Goal: Information Seeking & Learning: Learn about a topic

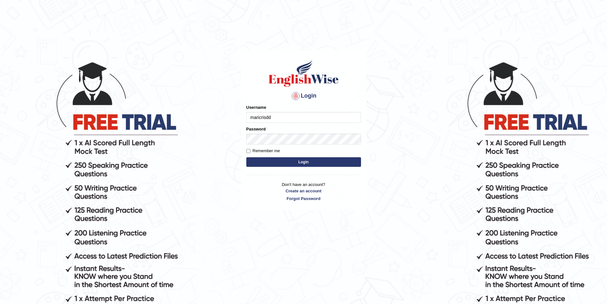
type input "maricrisdd"
click at [323, 163] on button "Login" at bounding box center [303, 162] width 115 height 10
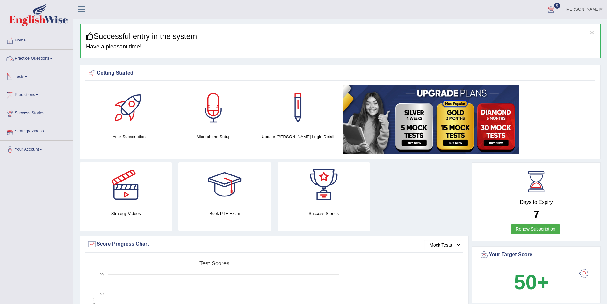
click at [42, 56] on link "Practice Questions" at bounding box center [36, 58] width 73 height 16
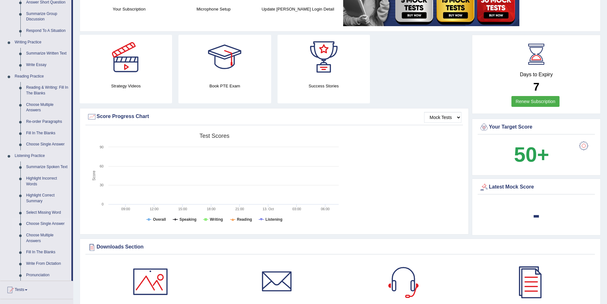
scroll to position [159, 0]
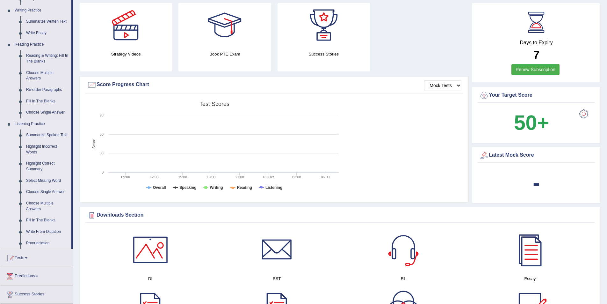
click at [42, 146] on link "Highlight Incorrect Words" at bounding box center [47, 149] width 48 height 17
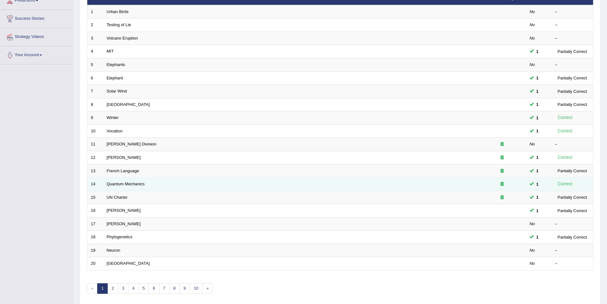
scroll to position [118, 0]
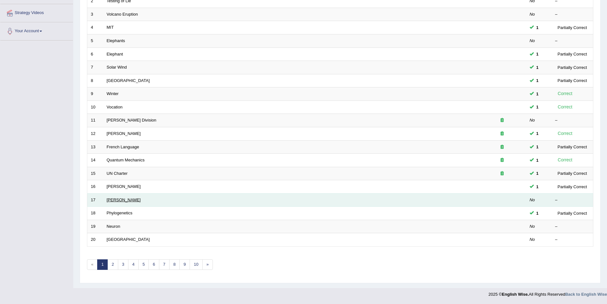
click at [112, 197] on link "[PERSON_NAME]" at bounding box center [124, 199] width 34 height 5
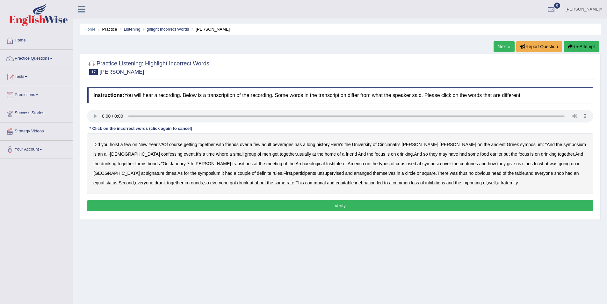
drag, startPoint x: 440, startPoint y: 252, endPoint x: 429, endPoint y: 246, distance: 12.6
click at [440, 252] on div "Home Practice Listening: Highlight Incorrect Words [PERSON_NAME] Next » Report …" at bounding box center [339, 159] width 533 height 318
click at [161, 155] on b "confessing" at bounding box center [171, 153] width 21 height 5
click at [232, 164] on b "transitions" at bounding box center [242, 163] width 20 height 5
click at [164, 170] on b "signature" at bounding box center [155, 172] width 18 height 5
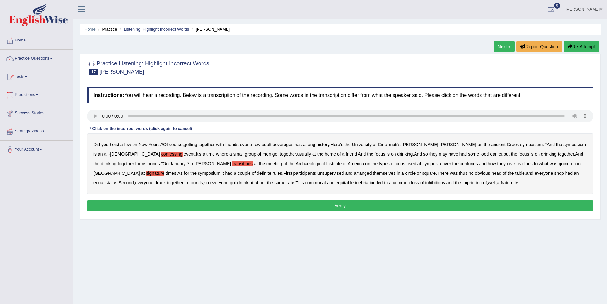
click at [317, 173] on b "unsupervised" at bounding box center [330, 172] width 26 height 5
click at [554, 173] on b "shop" at bounding box center [559, 172] width 10 height 5
click at [348, 206] on button "Verify" at bounding box center [340, 205] width 506 height 11
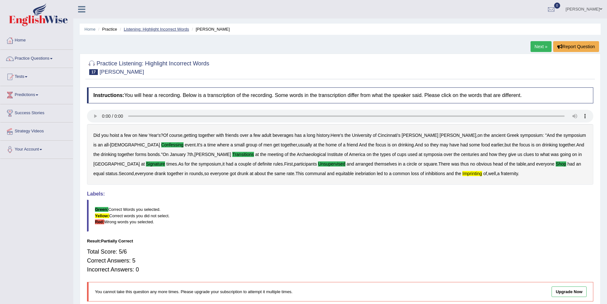
click at [160, 29] on link "Listening: Highlight Incorrect Words" at bounding box center [156, 29] width 65 height 5
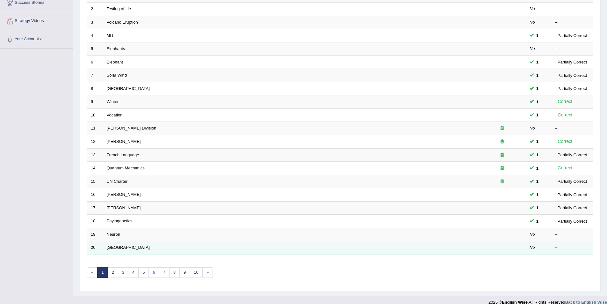
scroll to position [118, 0]
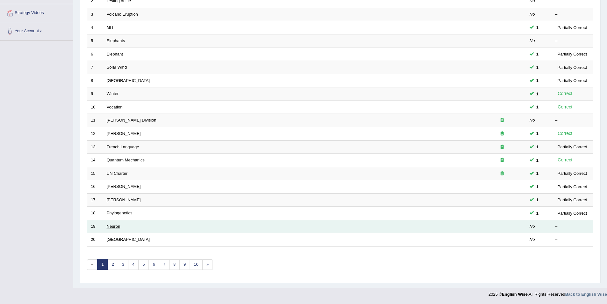
click at [112, 226] on link "Neuron" at bounding box center [114, 226] width 14 height 5
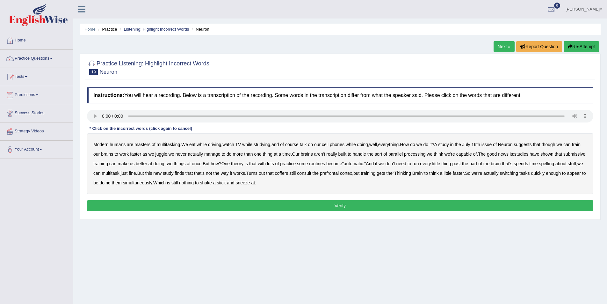
click at [297, 145] on b "course" at bounding box center [291, 144] width 13 height 5
click at [563, 156] on b "submissive" at bounding box center [574, 153] width 22 height 5
click at [288, 174] on b "coffers" at bounding box center [281, 172] width 13 height 5
click at [323, 205] on button "Verify" at bounding box center [340, 205] width 506 height 11
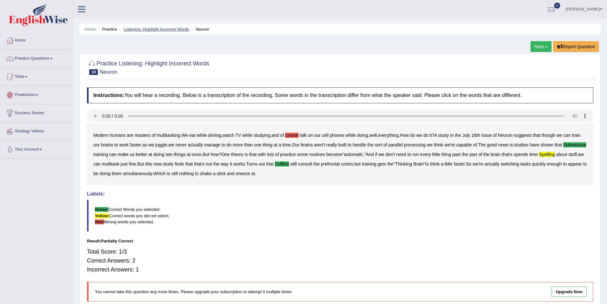
click at [177, 29] on link "Listening: Highlight Incorrect Words" at bounding box center [156, 29] width 65 height 5
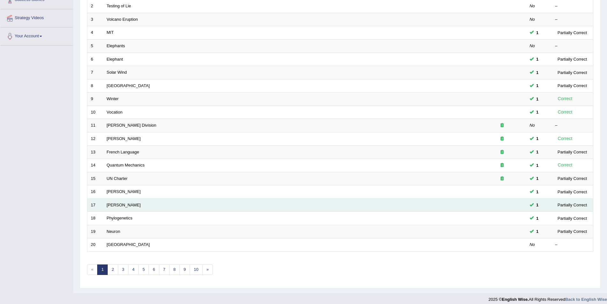
scroll to position [118, 0]
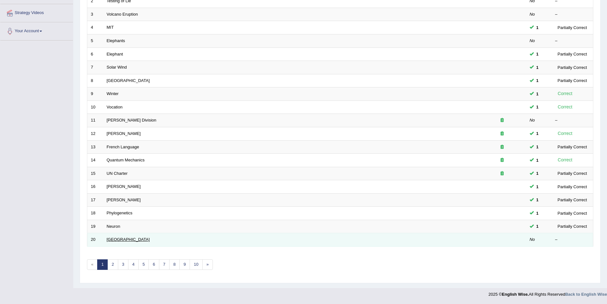
click at [111, 240] on link "[GEOGRAPHIC_DATA]" at bounding box center [128, 239] width 43 height 5
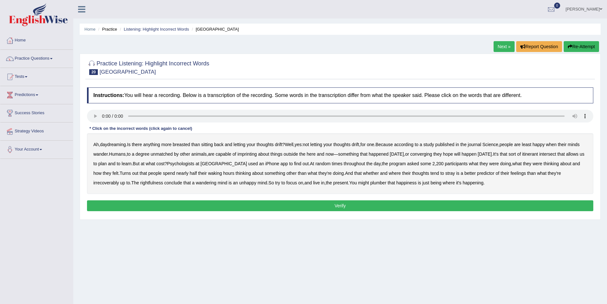
click at [432, 153] on b "converging" at bounding box center [421, 153] width 22 height 5
click at [556, 154] on b "intersect" at bounding box center [547, 153] width 17 height 5
click at [241, 175] on b "thinking" at bounding box center [242, 172] width 15 height 5
click at [156, 183] on b "rightfulness" at bounding box center [151, 182] width 23 height 5
click at [385, 183] on b "plumber" at bounding box center [378, 182] width 16 height 5
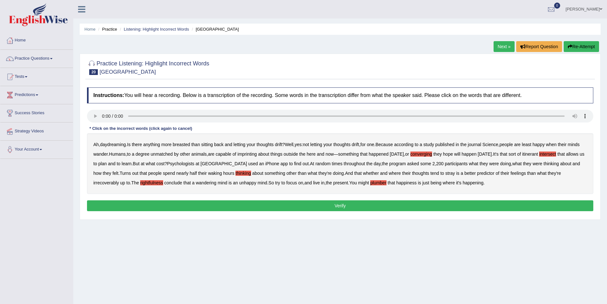
click at [409, 206] on button "Verify" at bounding box center [340, 205] width 506 height 11
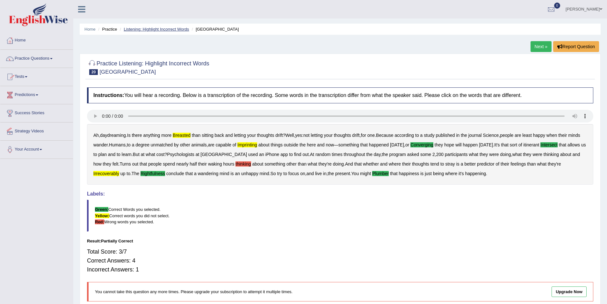
click at [169, 29] on link "Listening: Highlight Incorrect Words" at bounding box center [156, 29] width 65 height 5
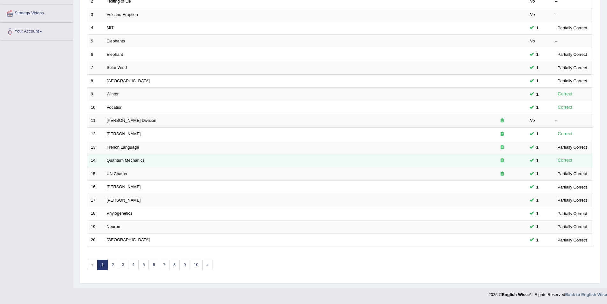
scroll to position [118, 0]
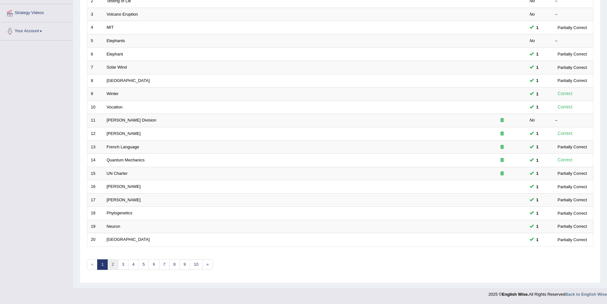
drag, startPoint x: 111, startPoint y: 267, endPoint x: 142, endPoint y: 261, distance: 30.9
click at [111, 266] on link "2" at bounding box center [112, 264] width 11 height 11
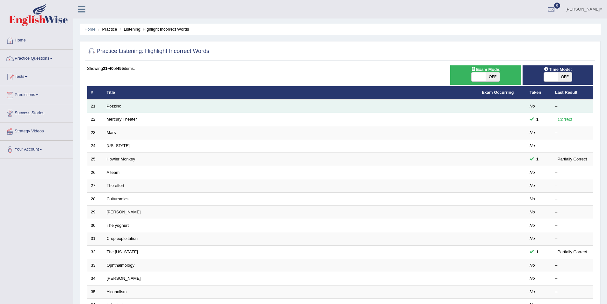
click at [116, 104] on link "Pozzino" at bounding box center [114, 106] width 15 height 5
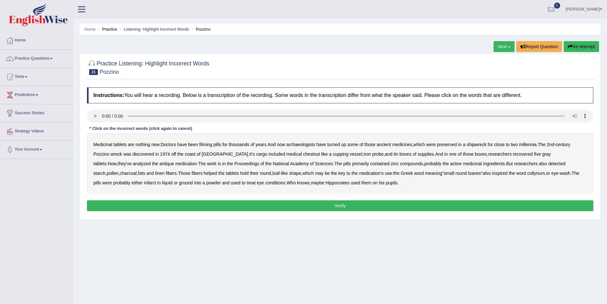
click at [211, 144] on b "filming" at bounding box center [205, 144] width 13 height 5
click at [303, 155] on b "chestnut" at bounding box center [311, 153] width 17 height 5
click at [327, 207] on button "Verify" at bounding box center [340, 205] width 506 height 11
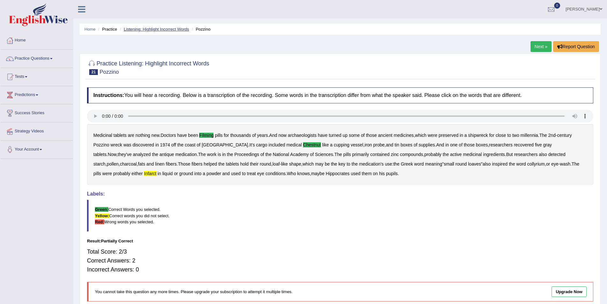
click at [178, 30] on link "Listening: Highlight Incorrect Words" at bounding box center [156, 29] width 65 height 5
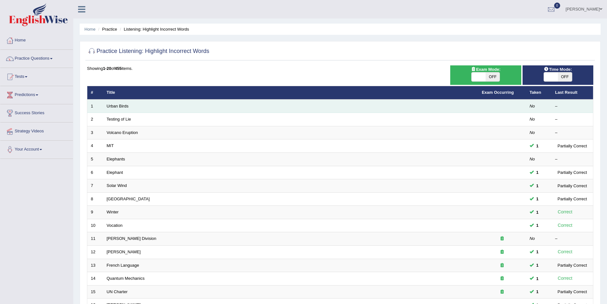
click at [126, 108] on td "Urban Birds" at bounding box center [290, 105] width 375 height 13
click at [120, 105] on link "Urban Birds" at bounding box center [118, 106] width 22 height 5
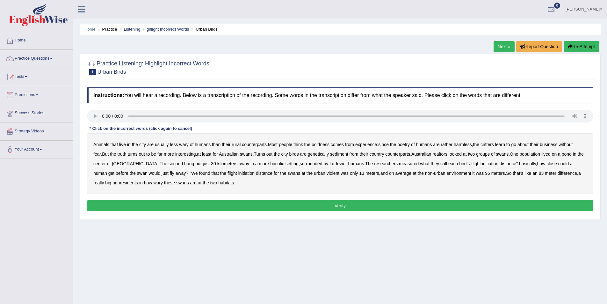
click at [407, 144] on b "poetry" at bounding box center [403, 144] width 12 height 5
click at [331, 154] on b "sediment" at bounding box center [339, 153] width 18 height 5
click at [112, 184] on b "nonresidents" at bounding box center [124, 182] width 25 height 5
click at [234, 206] on button "Verify" at bounding box center [340, 205] width 506 height 11
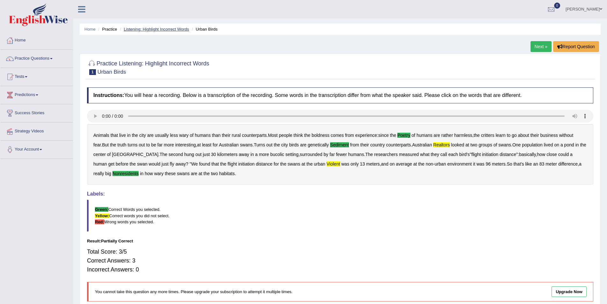
click at [172, 30] on link "Listening: Highlight Incorrect Words" at bounding box center [156, 29] width 65 height 5
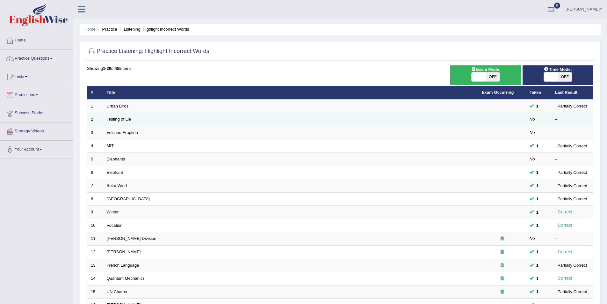
click at [125, 119] on link "Testing of Lie" at bounding box center [119, 119] width 25 height 5
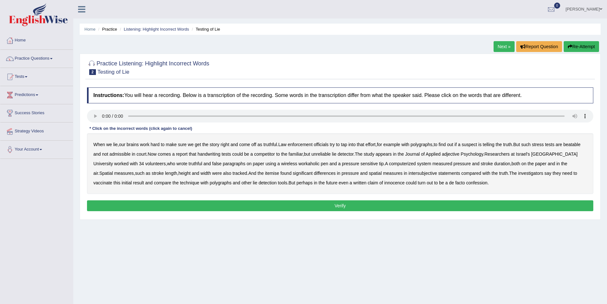
click at [455, 154] on b "adjective" at bounding box center [451, 153] width 18 height 5
click at [298, 163] on b "workaholic" at bounding box center [308, 163] width 21 height 5
click at [112, 180] on b "vaccinate" at bounding box center [102, 182] width 19 height 5
click at [374, 204] on button "Verify" at bounding box center [340, 205] width 506 height 11
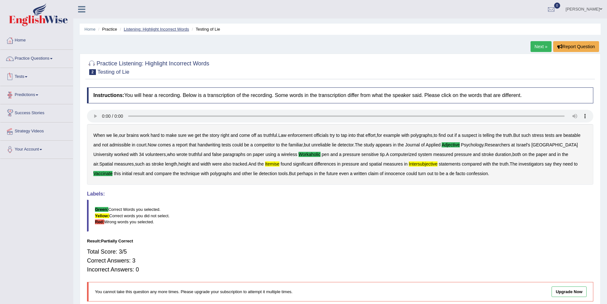
click at [182, 30] on link "Listening: Highlight Incorrect Words" at bounding box center [156, 29] width 65 height 5
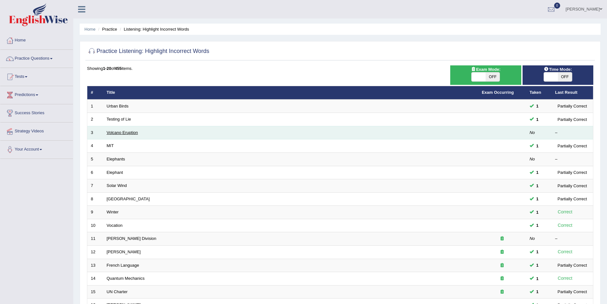
click at [115, 131] on link "Volcano Eruption" at bounding box center [122, 132] width 31 height 5
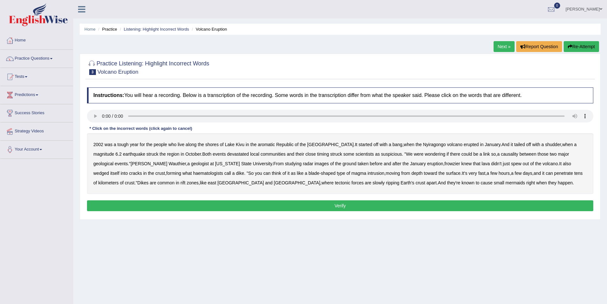
click at [444, 164] on b "frowzier" at bounding box center [452, 163] width 16 height 5
click at [193, 171] on b "haematologists" at bounding box center [208, 172] width 30 height 5
click at [505, 184] on b "mermaids" at bounding box center [514, 182] width 19 height 5
click at [351, 205] on button "Verify" at bounding box center [340, 205] width 506 height 11
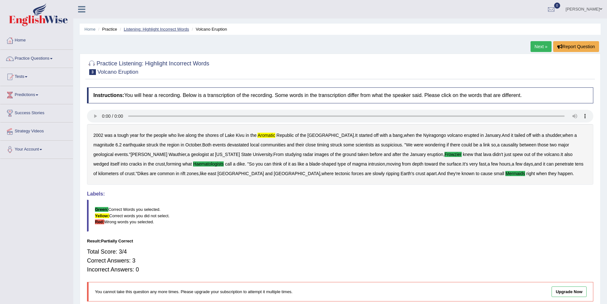
click at [162, 30] on link "Listening: Highlight Incorrect Words" at bounding box center [156, 29] width 65 height 5
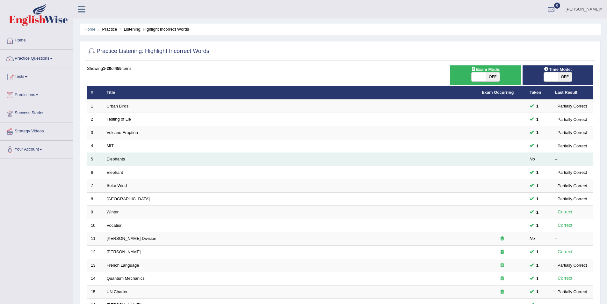
click at [116, 159] on link "Elephants" at bounding box center [116, 158] width 18 height 5
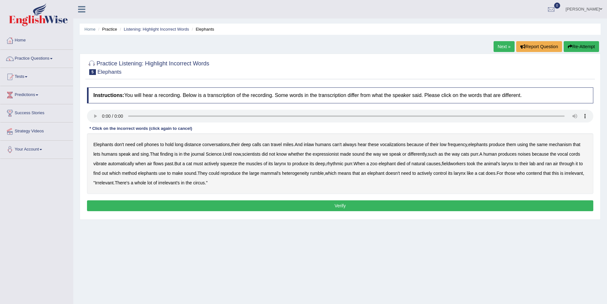
click at [314, 145] on b "inlaw" at bounding box center [309, 144] width 10 height 5
click at [297, 172] on b "heterogeneity" at bounding box center [295, 172] width 27 height 5
click at [317, 203] on button "Verify" at bounding box center [340, 205] width 506 height 11
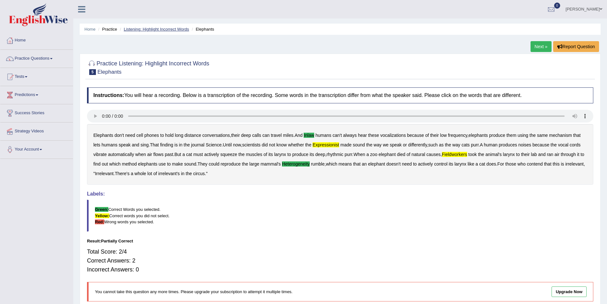
click at [169, 30] on link "Listening: Highlight Incorrect Words" at bounding box center [156, 29] width 65 height 5
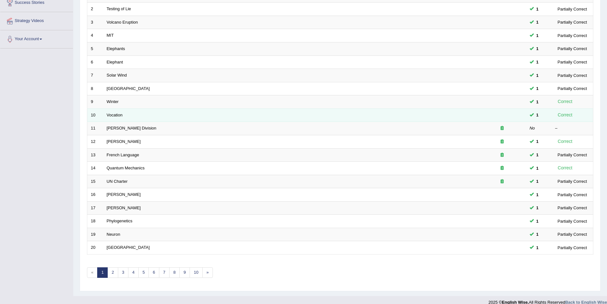
scroll to position [118, 0]
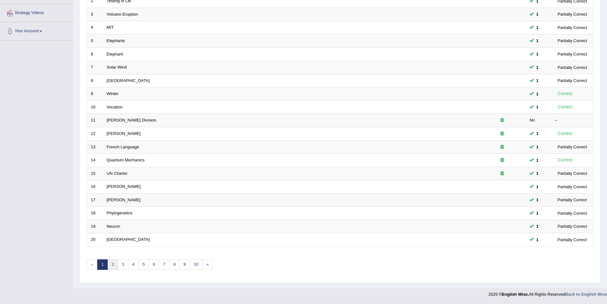
click at [113, 263] on link "2" at bounding box center [112, 264] width 11 height 11
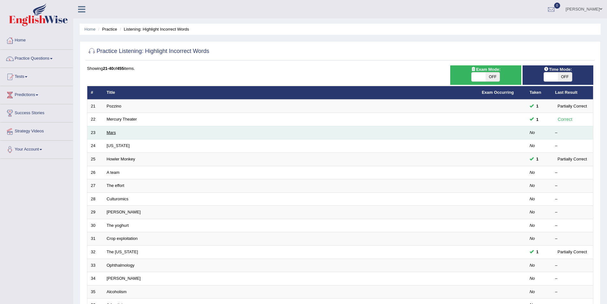
drag, startPoint x: 115, startPoint y: 132, endPoint x: 121, endPoint y: 131, distance: 6.2
click at [114, 132] on link "Mars" at bounding box center [111, 132] width 9 height 5
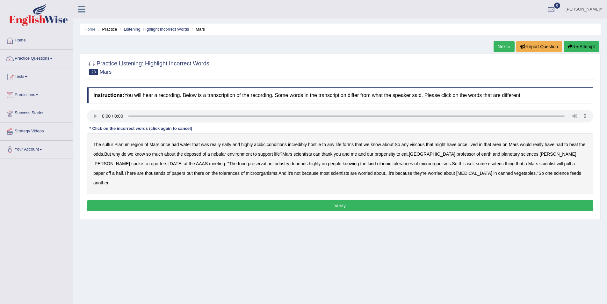
click at [111, 145] on b "sulfur" at bounding box center [107, 144] width 11 height 5
click at [423, 144] on b "viscous" at bounding box center [417, 144] width 15 height 5
click at [201, 154] on b "deposed" at bounding box center [192, 153] width 17 height 5
click at [425, 200] on button "Verify" at bounding box center [340, 205] width 506 height 11
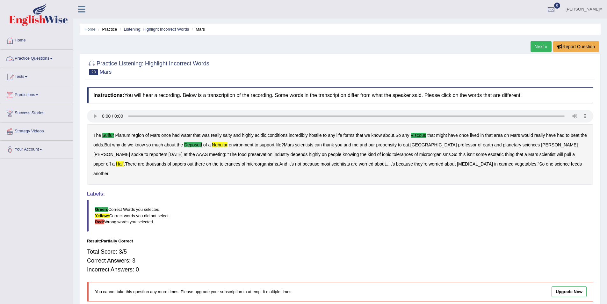
click at [172, 26] on li "Listening: Highlight Incorrect Words" at bounding box center [153, 29] width 71 height 6
click at [179, 27] on link "Listening: Highlight Incorrect Words" at bounding box center [156, 29] width 65 height 5
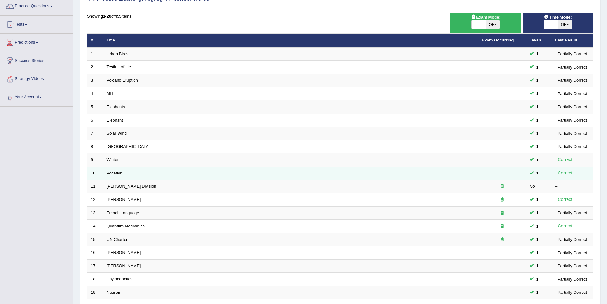
scroll to position [96, 0]
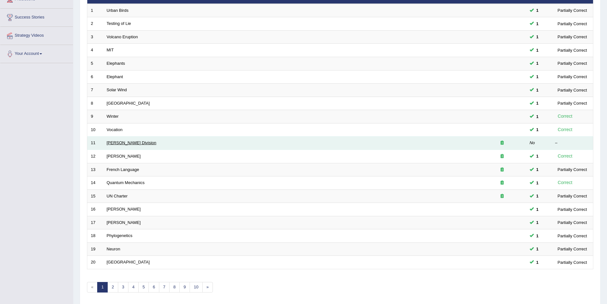
click at [116, 142] on link "Ward Division" at bounding box center [132, 142] width 50 height 5
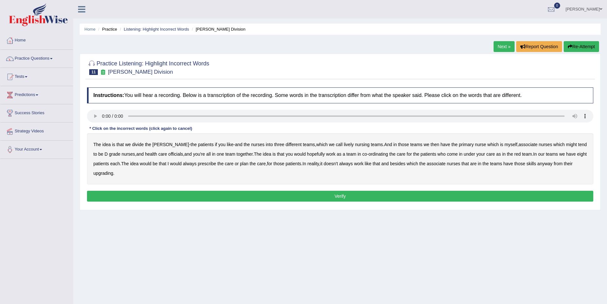
click at [344, 145] on b "lively" at bounding box center [349, 144] width 10 height 5
click at [168, 155] on b "officials" at bounding box center [175, 153] width 15 height 5
click at [190, 164] on b "always" at bounding box center [190, 163] width 14 height 5
click at [268, 195] on button "Verify" at bounding box center [340, 195] width 506 height 11
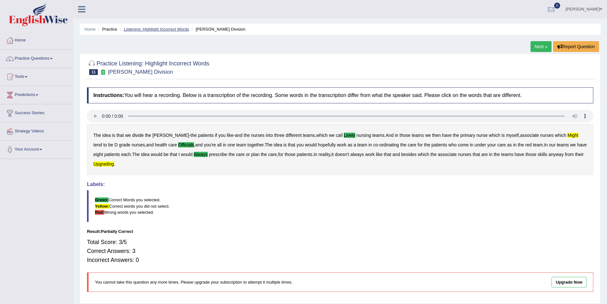
click at [168, 30] on link "Listening: Highlight Incorrect Words" at bounding box center [156, 29] width 65 height 5
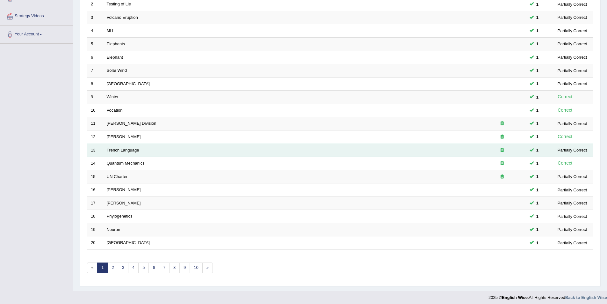
scroll to position [118, 0]
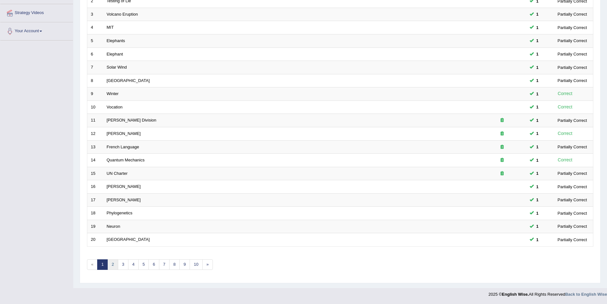
click at [109, 263] on link "2" at bounding box center [112, 264] width 11 height 11
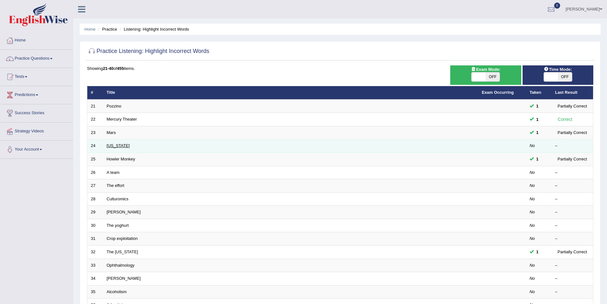
click at [116, 145] on link "[US_STATE]" at bounding box center [118, 145] width 23 height 5
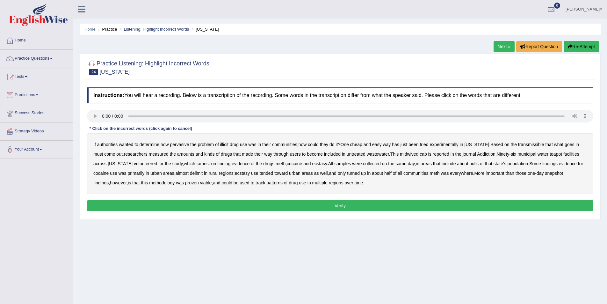
click at [154, 28] on link "Listening: Highlight Incorrect Words" at bounding box center [156, 29] width 65 height 5
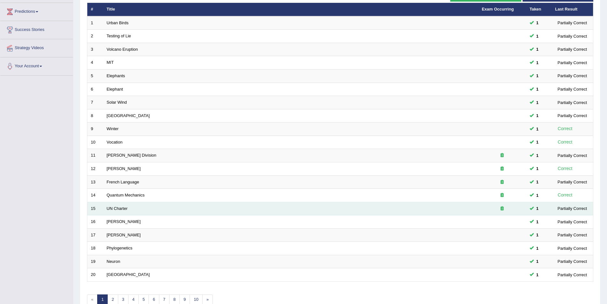
scroll to position [118, 0]
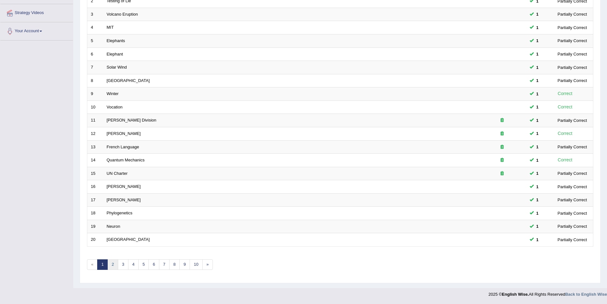
click at [112, 261] on link "2" at bounding box center [112, 264] width 11 height 11
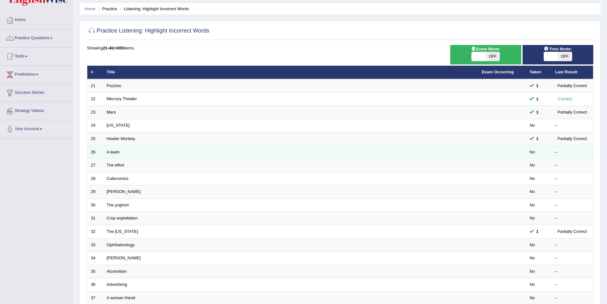
scroll to position [32, 0]
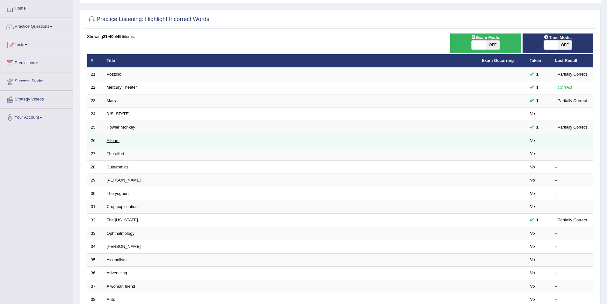
click at [114, 139] on link "A team" at bounding box center [113, 140] width 13 height 5
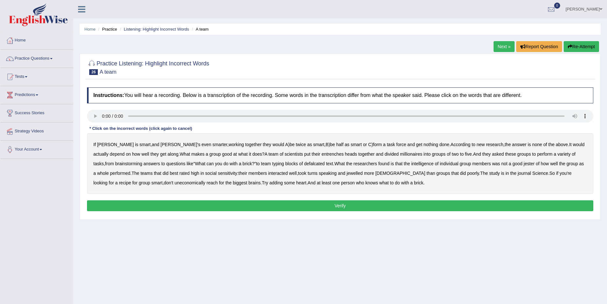
click at [321, 154] on b "entrenches" at bounding box center [332, 153] width 22 height 5
click at [400, 155] on b "millionaires" at bounding box center [411, 153] width 22 height 5
click at [304, 166] on b "defalcated" at bounding box center [314, 163] width 21 height 5
click at [304, 165] on b "defalcated" at bounding box center [314, 163] width 21 height 5
click at [179, 174] on b "rated" at bounding box center [184, 172] width 10 height 5
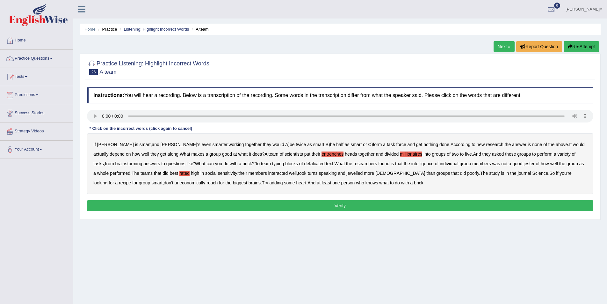
click at [347, 173] on b "jewelled" at bounding box center [355, 172] width 16 height 5
click at [252, 204] on button "Verify" at bounding box center [340, 205] width 506 height 11
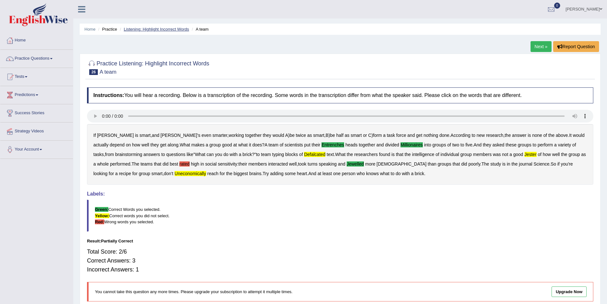
click at [158, 29] on link "Listening: Highlight Incorrect Words" at bounding box center [156, 29] width 65 height 5
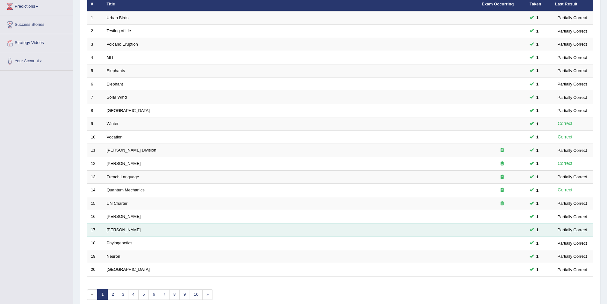
scroll to position [118, 0]
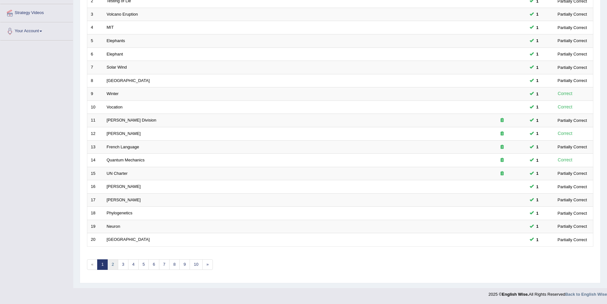
click at [115, 262] on link "2" at bounding box center [112, 264] width 11 height 11
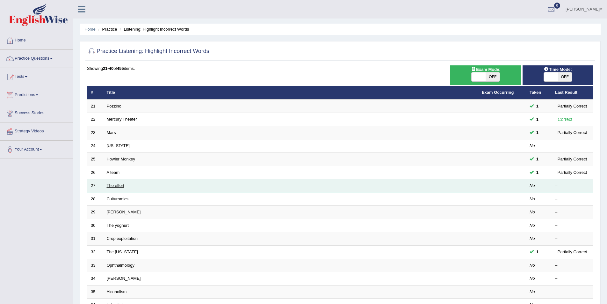
click at [121, 185] on link "The effort" at bounding box center [116, 185] width 18 height 5
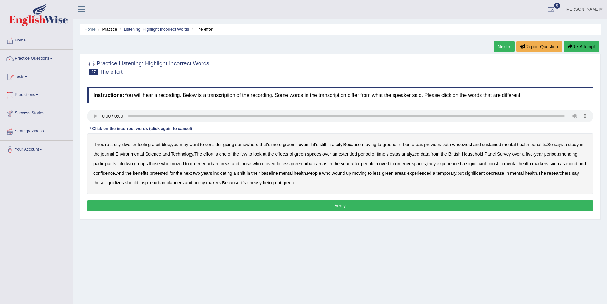
click at [463, 145] on b "wheeziest" at bounding box center [462, 144] width 20 height 5
click at [400, 154] on b "siestas" at bounding box center [393, 153] width 14 height 5
click at [577, 155] on b "amending" at bounding box center [568, 153] width 20 height 5
click at [124, 184] on b "liquidizes" at bounding box center [114, 182] width 18 height 5
click at [256, 204] on button "Verify" at bounding box center [340, 205] width 506 height 11
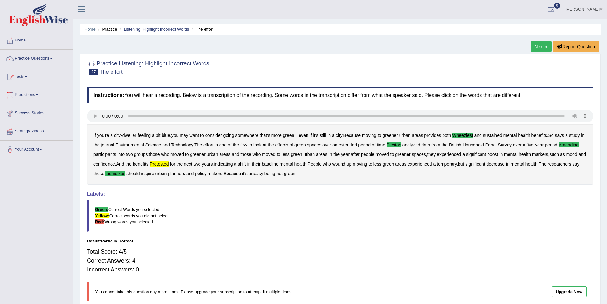
click at [165, 30] on link "Listening: Highlight Incorrect Words" at bounding box center [156, 29] width 65 height 5
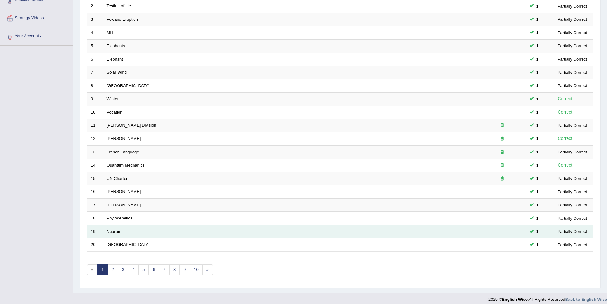
scroll to position [118, 0]
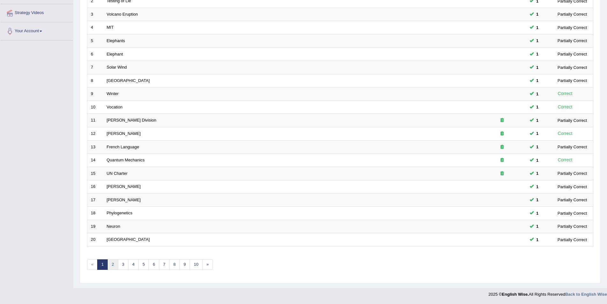
click at [112, 264] on link "2" at bounding box center [112, 264] width 11 height 11
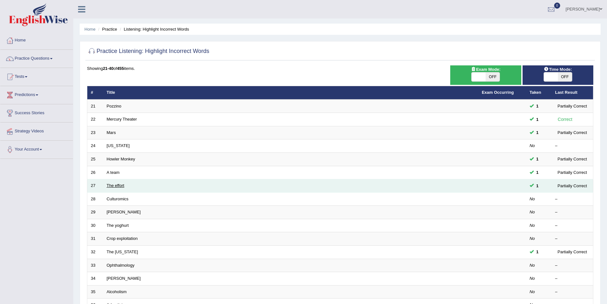
click at [121, 185] on link "The effort" at bounding box center [116, 185] width 18 height 5
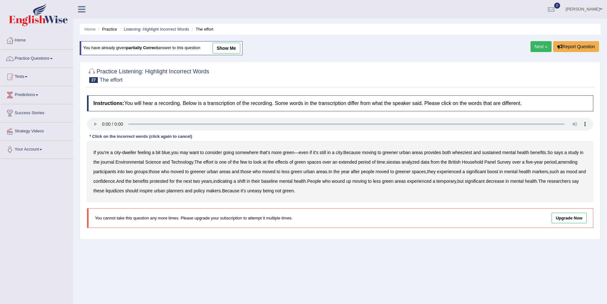
click at [468, 152] on b "wheeziest" at bounding box center [462, 152] width 20 height 5
drag, startPoint x: 399, startPoint y: 163, endPoint x: 403, endPoint y: 163, distance: 3.5
click at [400, 163] on b "siestas" at bounding box center [393, 161] width 14 height 5
click at [577, 163] on b "amending" at bounding box center [568, 161] width 20 height 5
click at [120, 190] on b "liquidizes" at bounding box center [114, 190] width 18 height 5
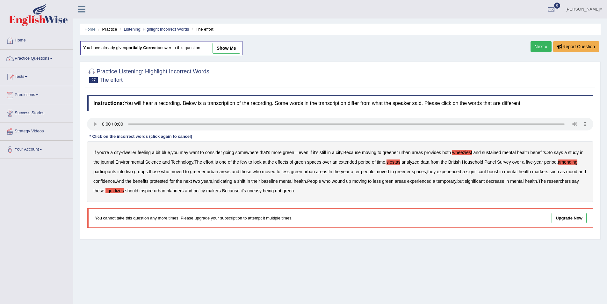
click at [165, 48] on div "You have already given partially correct answer to this question show me" at bounding box center [161, 48] width 163 height 14
click at [163, 27] on link "Listening: Highlight Incorrect Words" at bounding box center [156, 29] width 65 height 5
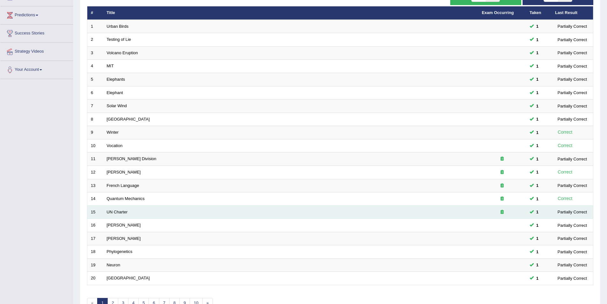
scroll to position [118, 0]
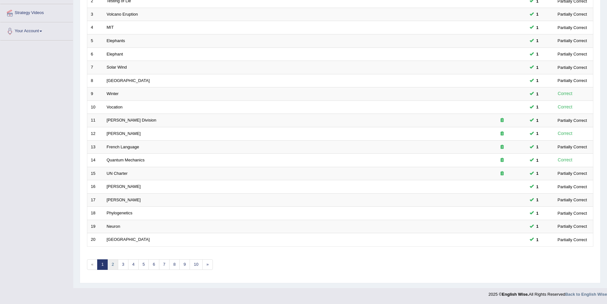
click at [111, 264] on link "2" at bounding box center [112, 264] width 11 height 11
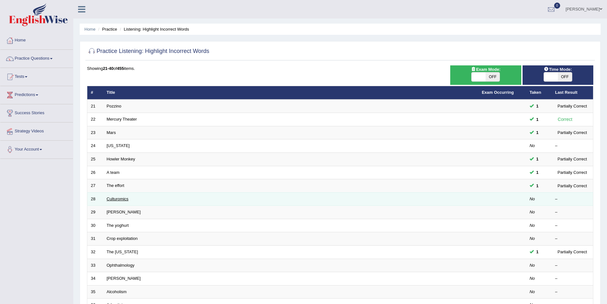
click at [120, 200] on link "Culturomics" at bounding box center [118, 198] width 22 height 5
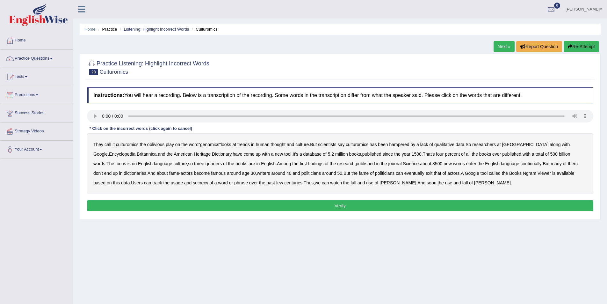
click at [520, 164] on b "continually" at bounding box center [530, 163] width 21 height 5
click at [193, 185] on b "secrecy" at bounding box center [200, 182] width 15 height 5
click at [337, 204] on button "Verify" at bounding box center [340, 205] width 506 height 11
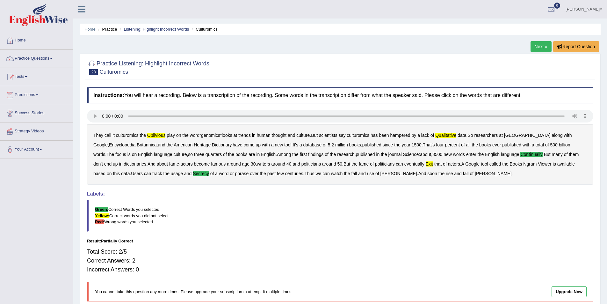
click at [161, 31] on link "Listening: Highlight Incorrect Words" at bounding box center [156, 29] width 65 height 5
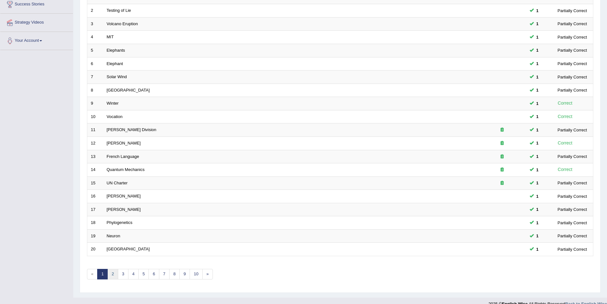
scroll to position [118, 0]
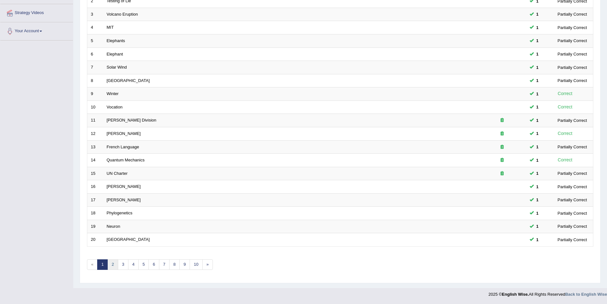
click at [111, 266] on link "2" at bounding box center [112, 264] width 11 height 11
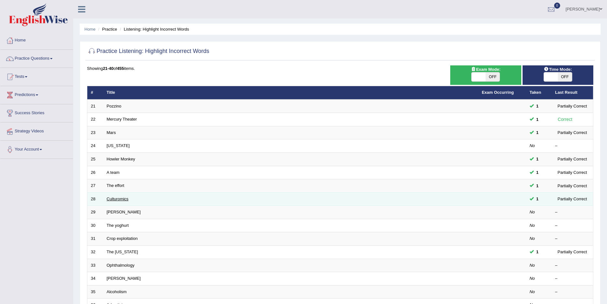
click at [119, 198] on link "Culturomics" at bounding box center [118, 198] width 22 height 5
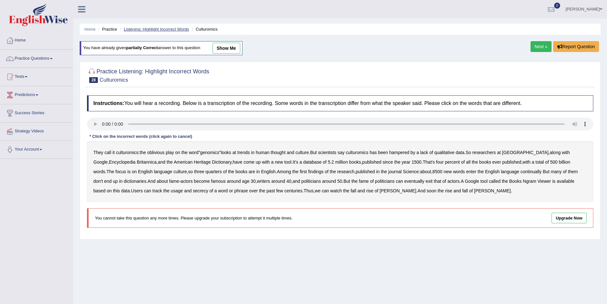
click at [163, 28] on link "Listening: Highlight Incorrect Words" at bounding box center [156, 29] width 65 height 5
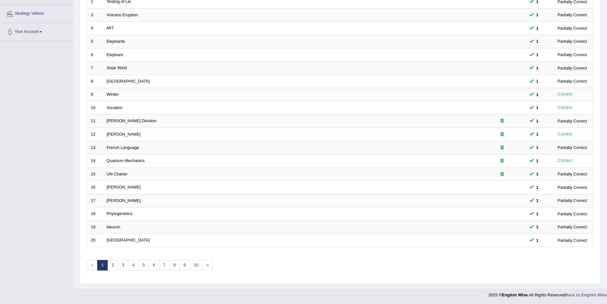
scroll to position [118, 0]
click at [115, 261] on link "2" at bounding box center [112, 264] width 11 height 11
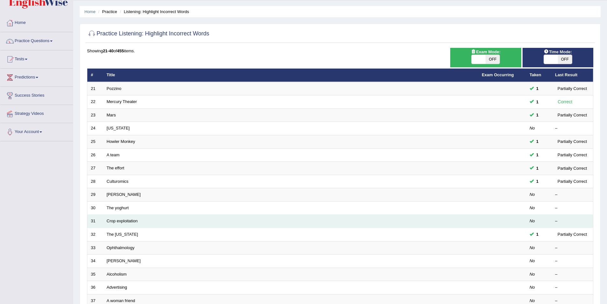
scroll to position [32, 0]
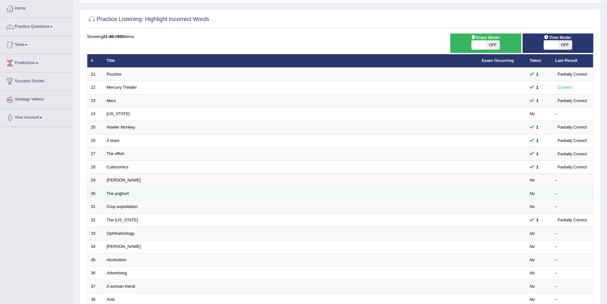
click at [129, 192] on td "The yoghurt" at bounding box center [290, 193] width 375 height 13
click at [111, 191] on link "The yoghurt" at bounding box center [118, 193] width 22 height 5
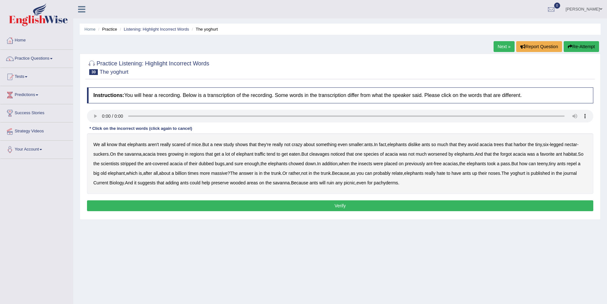
click at [180, 201] on button "Verify" at bounding box center [340, 205] width 506 height 11
click at [492, 145] on b "acacia" at bounding box center [485, 144] width 13 height 5
click at [154, 29] on link "Listening: Highlight Incorrect Words" at bounding box center [156, 29] width 65 height 5
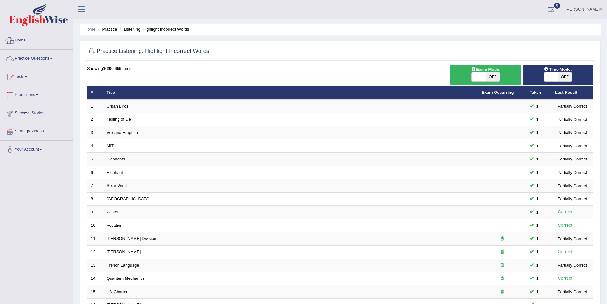
click at [34, 55] on link "Practice Questions" at bounding box center [36, 58] width 73 height 16
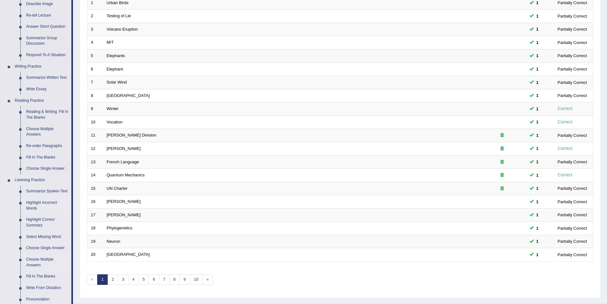
scroll to position [100, 0]
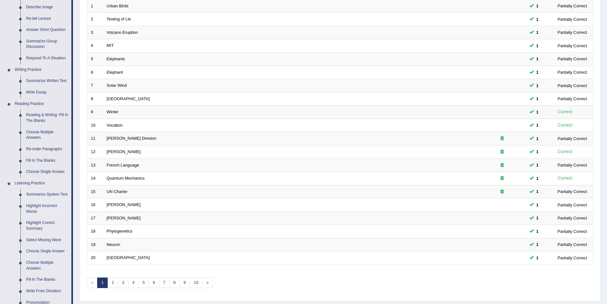
click at [37, 192] on link "Summarize Spoken Text" at bounding box center [47, 194] width 48 height 11
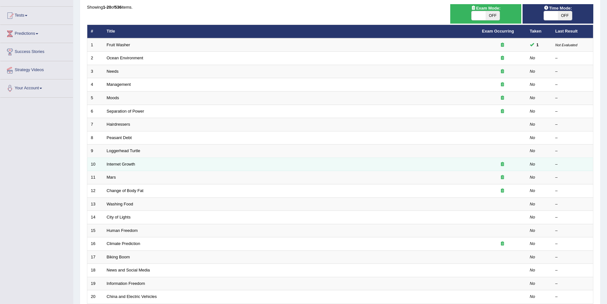
scroll to position [64, 0]
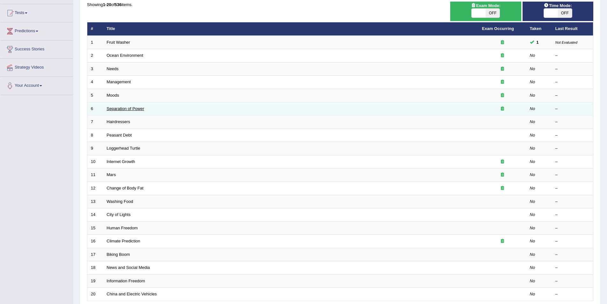
click at [115, 107] on link "Separation of Power" at bounding box center [126, 108] width 38 height 5
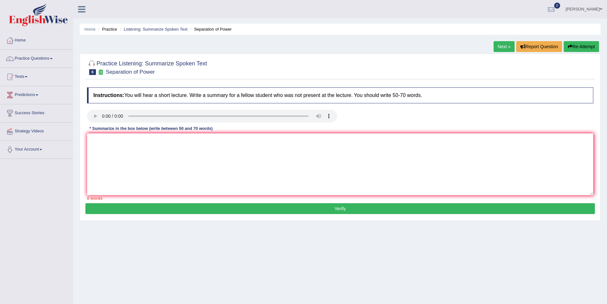
click at [47, 55] on link "Practice Questions" at bounding box center [36, 58] width 73 height 16
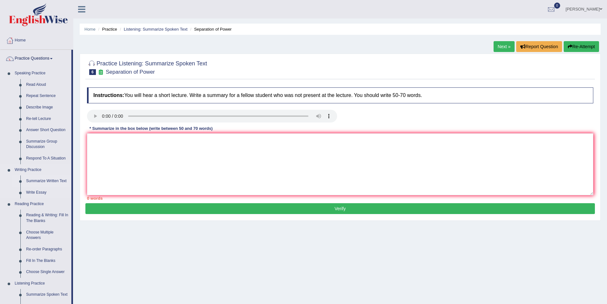
click at [41, 180] on link "Summarize Written Text" at bounding box center [47, 180] width 48 height 11
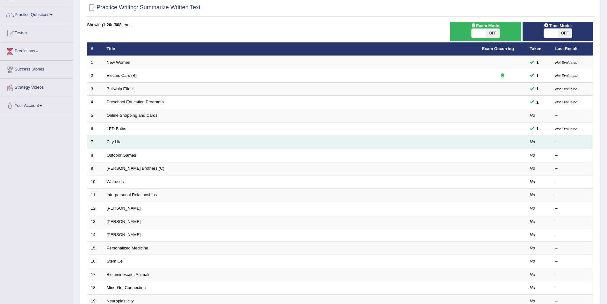
scroll to position [64, 0]
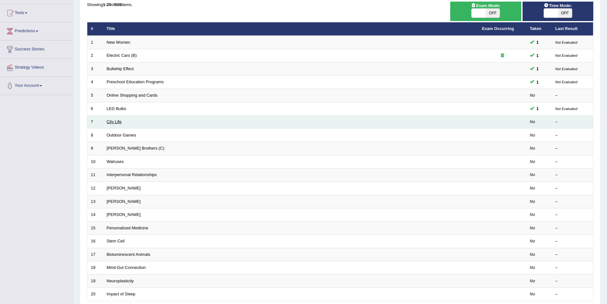
click at [112, 124] on link "City Life" at bounding box center [114, 121] width 15 height 5
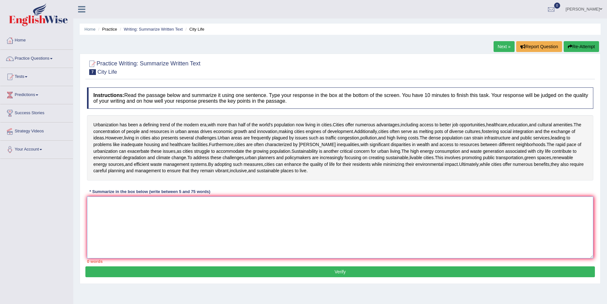
click at [149, 204] on textarea at bounding box center [340, 227] width 506 height 62
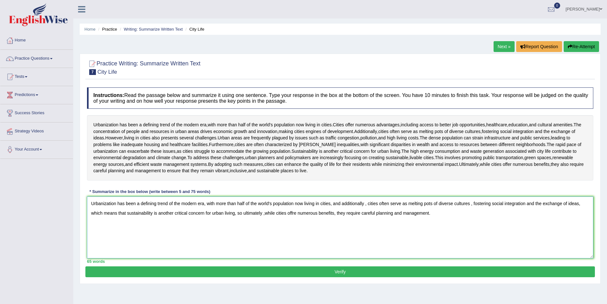
type textarea "Urbanization has been a defining trend of the modern era, with more than half o…"
click at [204, 270] on button "Verify" at bounding box center [339, 271] width 509 height 11
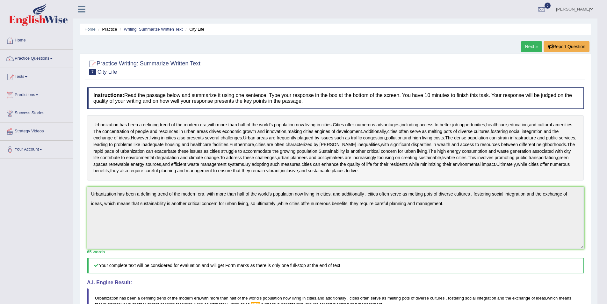
click at [166, 27] on link "Writing: Summarize Written Text" at bounding box center [153, 29] width 59 height 5
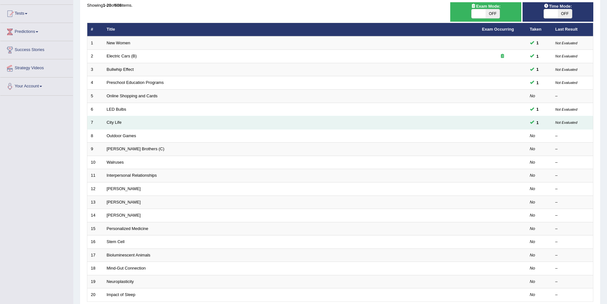
scroll to position [64, 0]
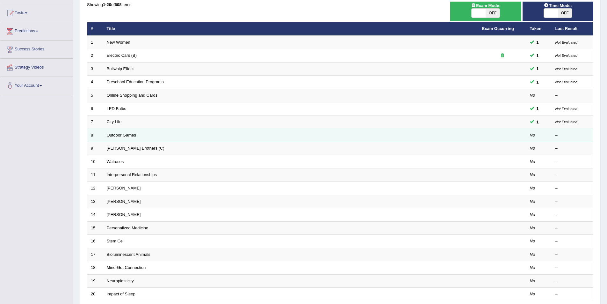
click at [121, 135] on link "Outdoor Games" at bounding box center [122, 134] width 30 height 5
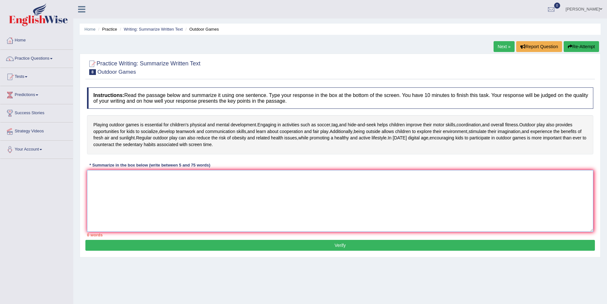
click at [202, 189] on textarea at bounding box center [340, 201] width 506 height 62
click at [93, 178] on textarea "playing" at bounding box center [340, 201] width 506 height 62
click at [106, 176] on textarea "Playing" at bounding box center [340, 201] width 506 height 62
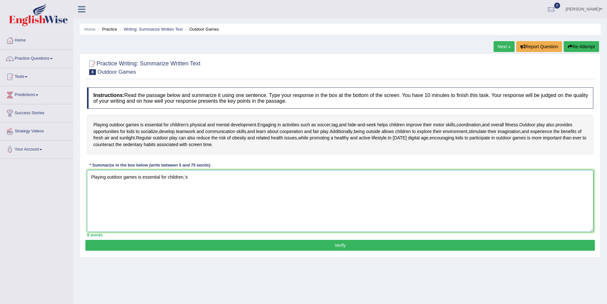
click at [185, 177] on textarea "Playing outdoor games is essential for children,'s" at bounding box center [340, 201] width 506 height 62
click at [191, 176] on textarea "Playing outdoor games is essential for children's" at bounding box center [340, 201] width 506 height 62
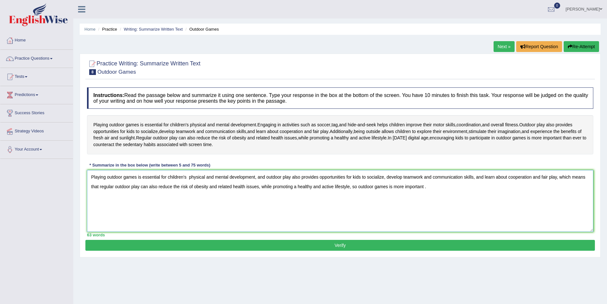
type textarea "Playing outdoor games is essential for children's physical and mental developme…"
click at [317, 245] on button "Verify" at bounding box center [339, 244] width 509 height 11
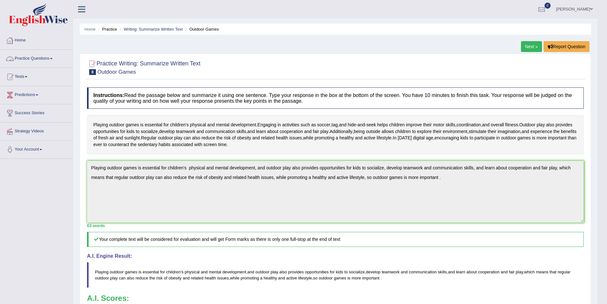
click at [55, 57] on link "Practice Questions" at bounding box center [36, 58] width 73 height 16
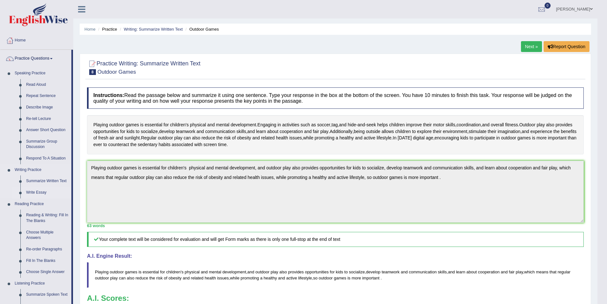
click at [44, 194] on link "Write Essay" at bounding box center [47, 192] width 48 height 11
